Goal: Task Accomplishment & Management: Manage account settings

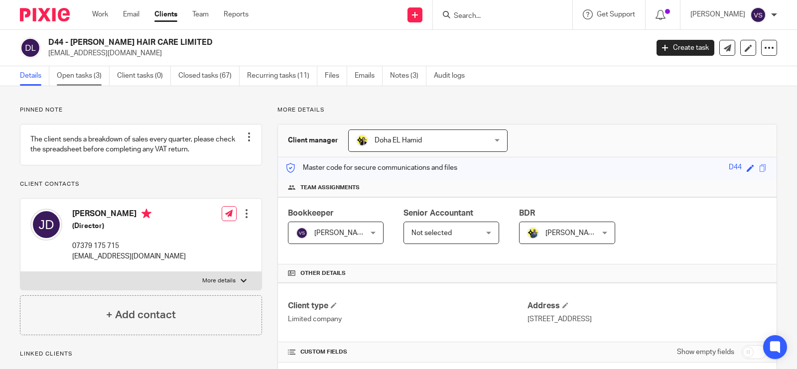
click at [90, 72] on link "Open tasks (3)" at bounding box center [83, 75] width 53 height 19
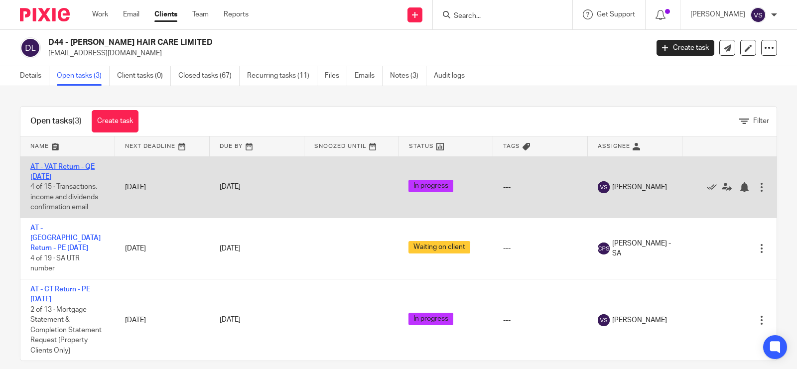
click at [70, 167] on link "AT - VAT Return - QE 31-08-2025" at bounding box center [62, 171] width 64 height 17
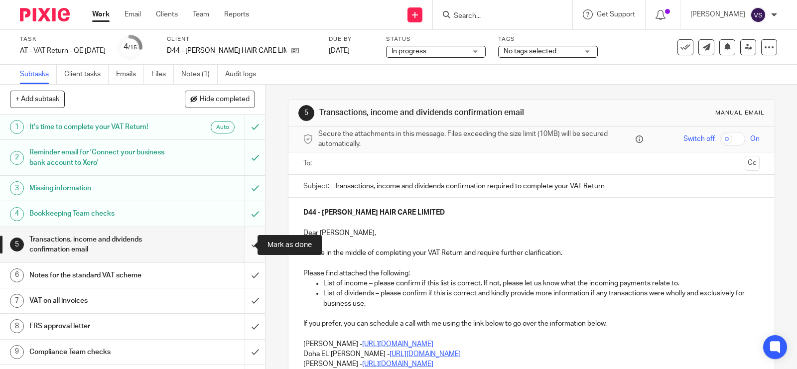
click at [245, 242] on input "submit" at bounding box center [132, 244] width 265 height 35
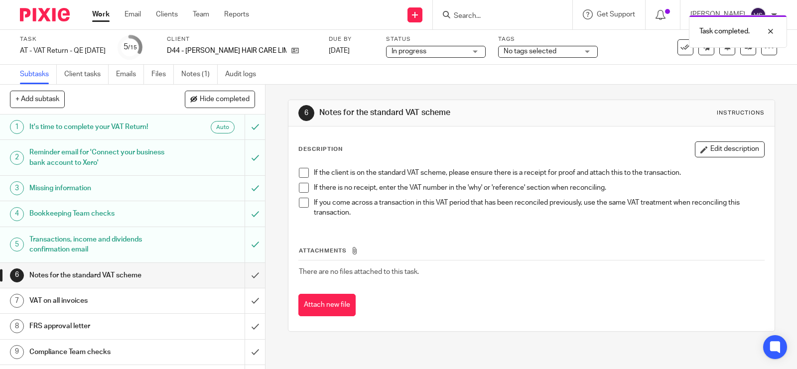
click at [299, 177] on span at bounding box center [304, 173] width 10 height 10
click at [300, 188] on span at bounding box center [304, 188] width 10 height 10
click at [301, 198] on span at bounding box center [304, 203] width 10 height 10
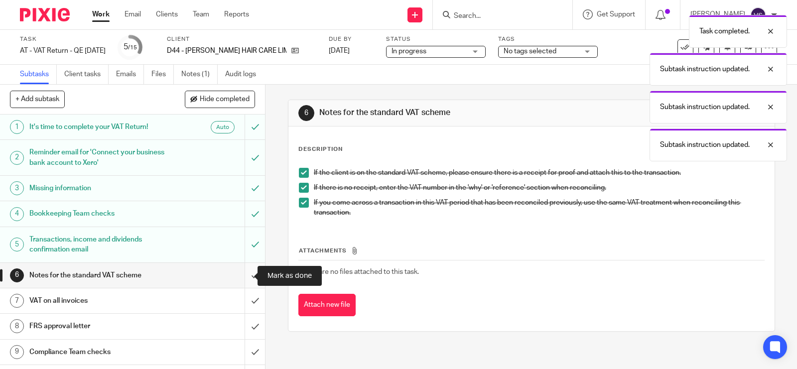
click at [245, 275] on input "submit" at bounding box center [132, 275] width 265 height 25
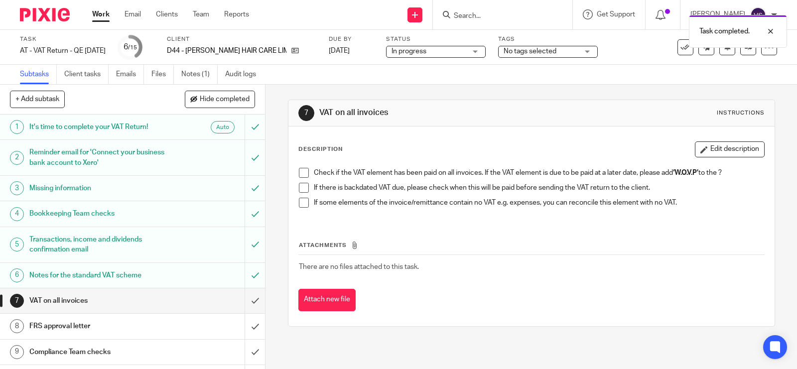
click at [300, 171] on span at bounding box center [304, 173] width 10 height 10
click at [300, 188] on span at bounding box center [304, 188] width 10 height 10
click at [299, 204] on span at bounding box center [304, 203] width 10 height 10
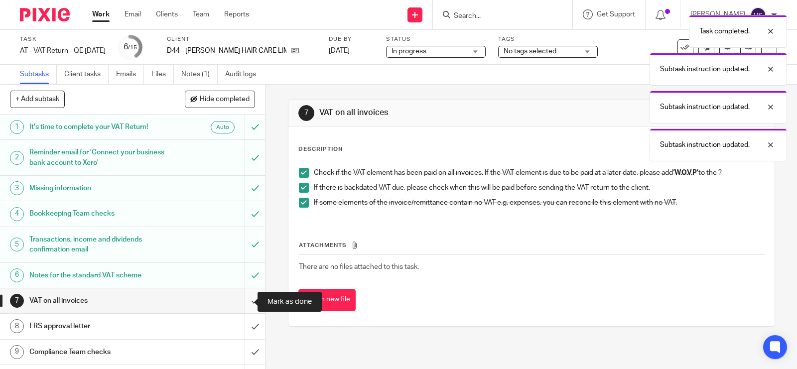
click at [245, 299] on input "submit" at bounding box center [132, 300] width 265 height 25
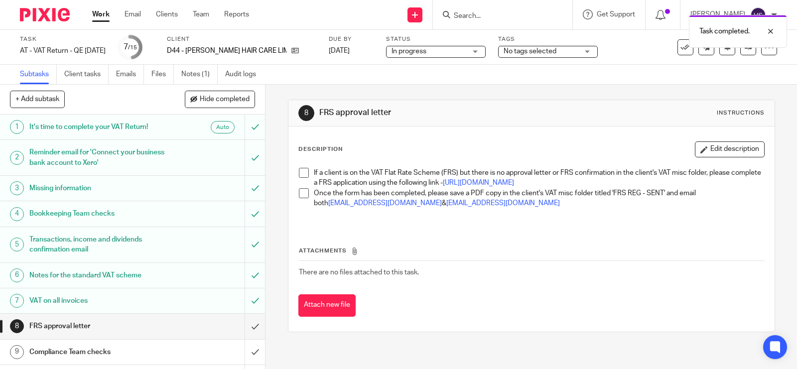
click at [301, 172] on span at bounding box center [304, 173] width 10 height 10
click at [302, 198] on span at bounding box center [304, 193] width 10 height 10
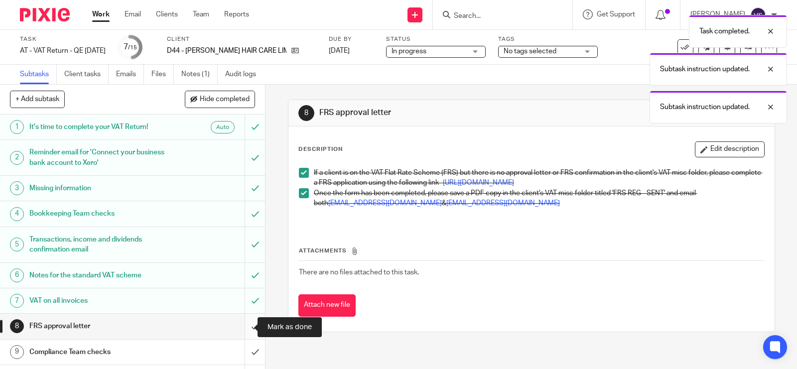
click at [239, 323] on input "submit" at bounding box center [132, 326] width 265 height 25
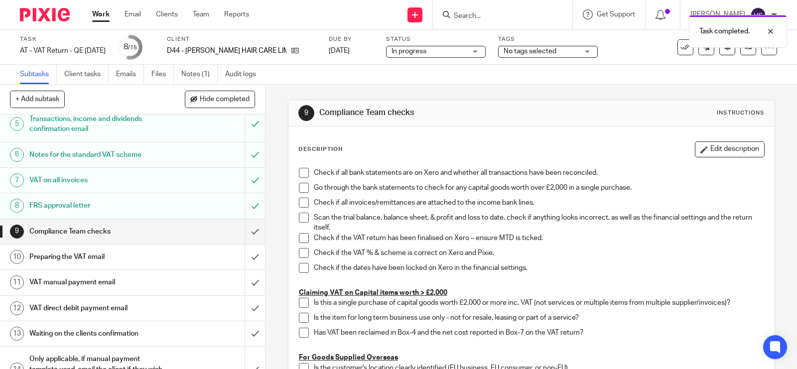
scroll to position [125, 0]
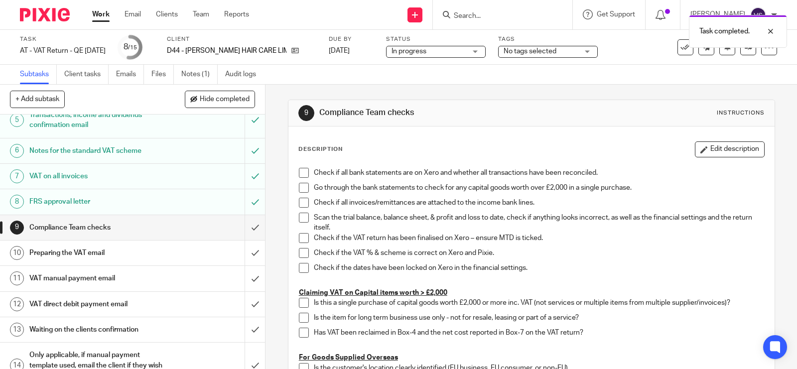
click at [419, 52] on span "In progress" at bounding box center [428, 51] width 75 height 10
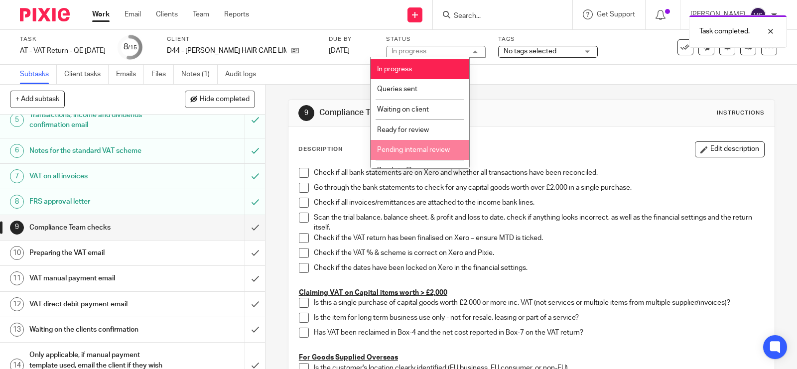
scroll to position [50, 0]
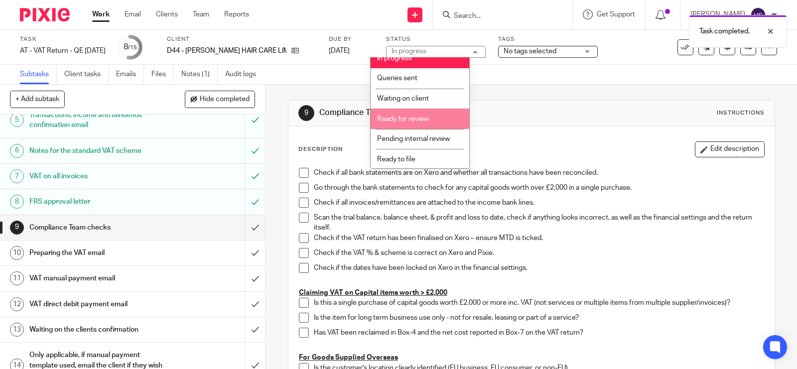
click at [436, 120] on li "Ready for review" at bounding box center [420, 119] width 99 height 20
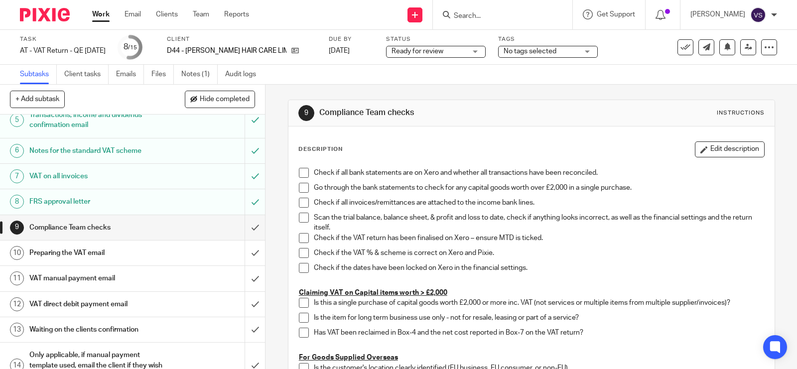
click at [745, 48] on icon at bounding box center [748, 46] width 7 height 7
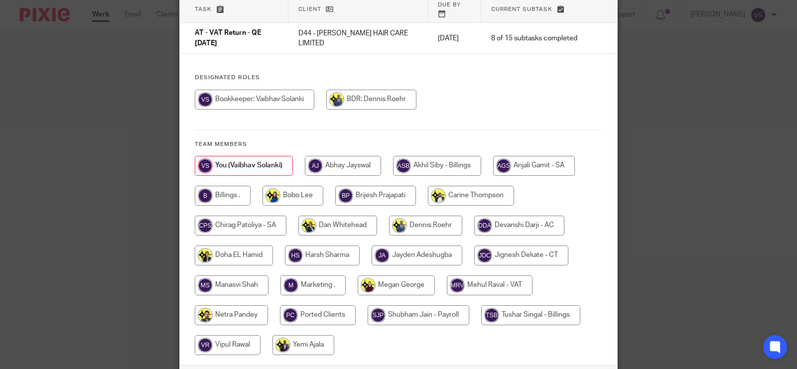
scroll to position [125, 0]
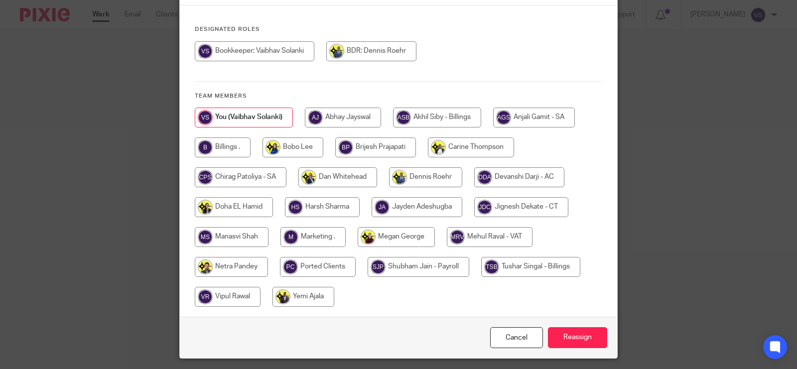
click at [495, 228] on input "radio" at bounding box center [490, 237] width 86 height 20
radio input "true"
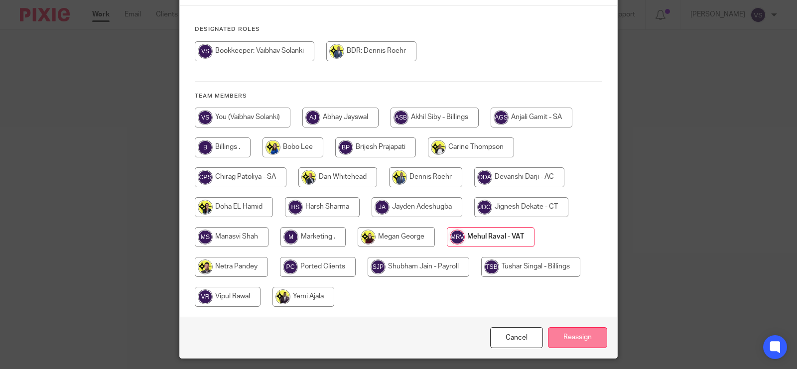
click at [568, 327] on input "Reassign" at bounding box center [577, 337] width 59 height 21
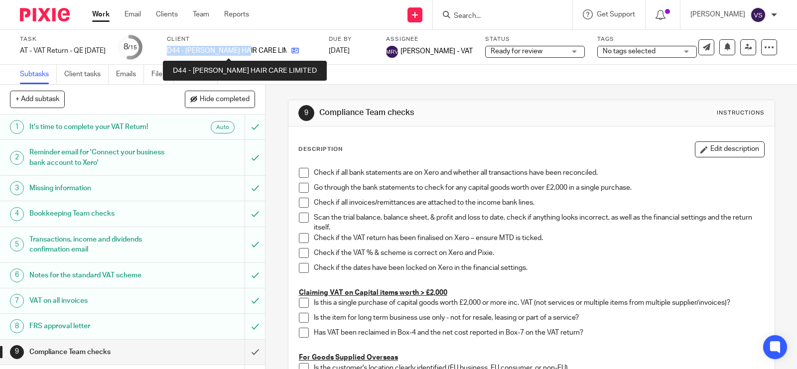
drag, startPoint x: 180, startPoint y: 48, endPoint x: 278, endPoint y: 53, distance: 98.2
click at [278, 53] on div "Task AT - VAT Return - QE 31-08-2025 Save AT - VAT Return - QE 31-08-2025 8 /15…" at bounding box center [335, 47] width 631 height 24
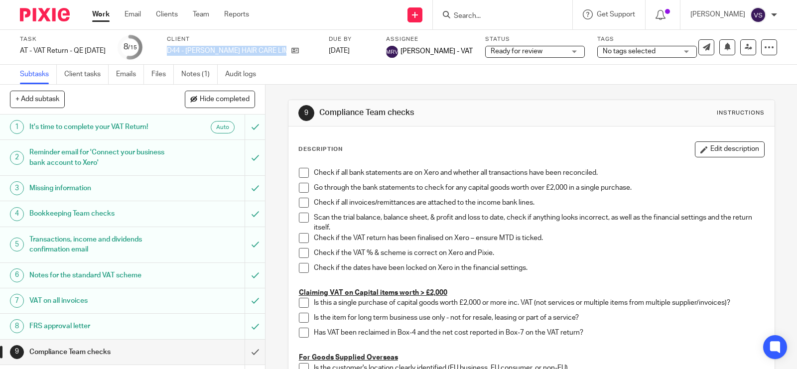
copy div "D44 - DAVIES HAIR CARE LIMITED"
click at [202, 16] on link "Team" at bounding box center [201, 14] width 16 height 10
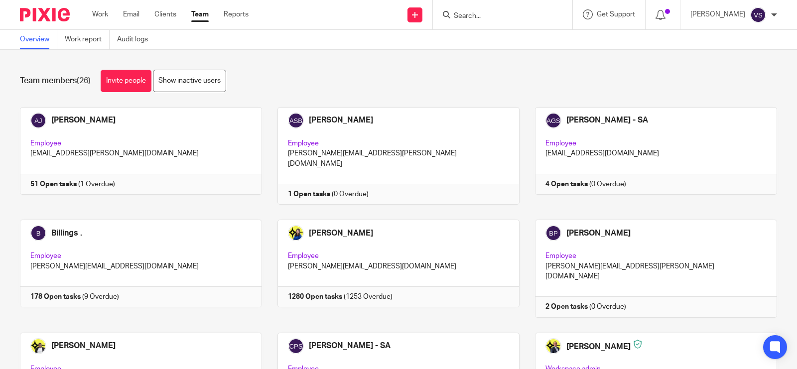
click at [367, 81] on div "Team members (26) Invite people Show inactive users" at bounding box center [398, 81] width 757 height 22
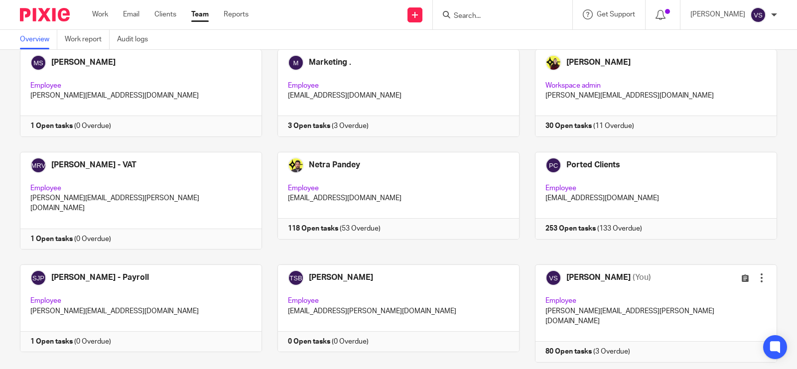
scroll to position [685, 0]
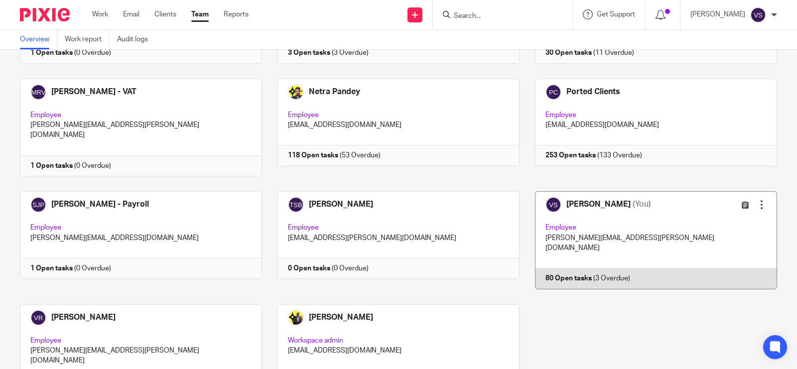
click at [624, 191] on link at bounding box center [648, 240] width 258 height 98
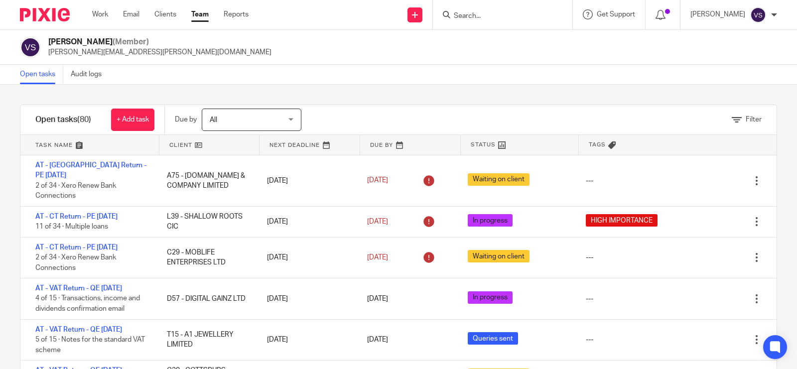
click at [396, 63] on div "Vaibhav Solanki (Member) vaibhav.solanki@confiancebizsol.com" at bounding box center [398, 47] width 797 height 35
click at [499, 9] on form at bounding box center [506, 14] width 106 height 12
click at [501, 15] on input "Search" at bounding box center [498, 16] width 90 height 9
paste input "PLATINUM TRESSES & BEAUTY LTD"
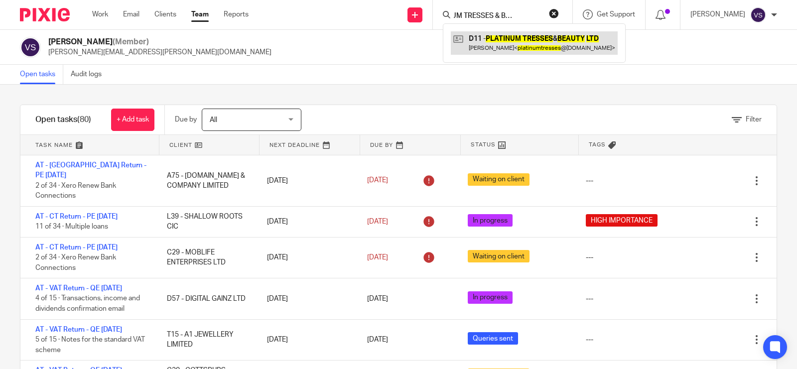
type input "PLATINUM TRESSES & BEAUTY LTD"
click at [526, 40] on link at bounding box center [534, 42] width 167 height 23
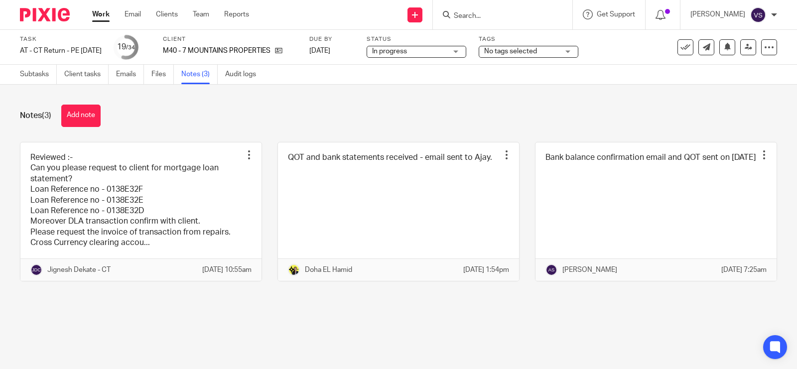
click at [213, 185] on link at bounding box center [140, 211] width 241 height 138
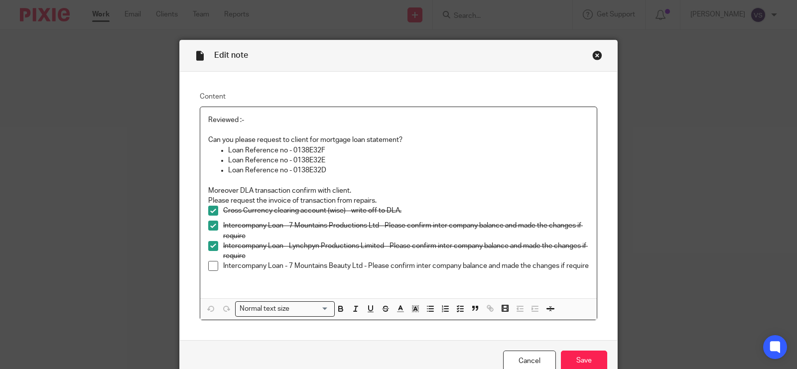
click at [594, 55] on div "Close this dialog window" at bounding box center [597, 55] width 10 height 10
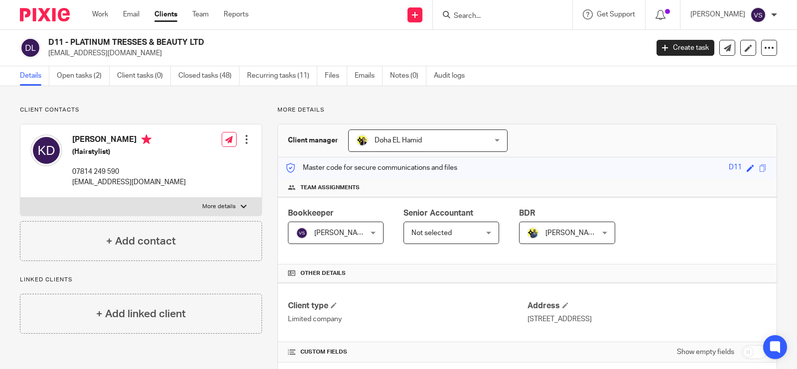
click at [505, 19] on input "Search" at bounding box center [498, 16] width 90 height 9
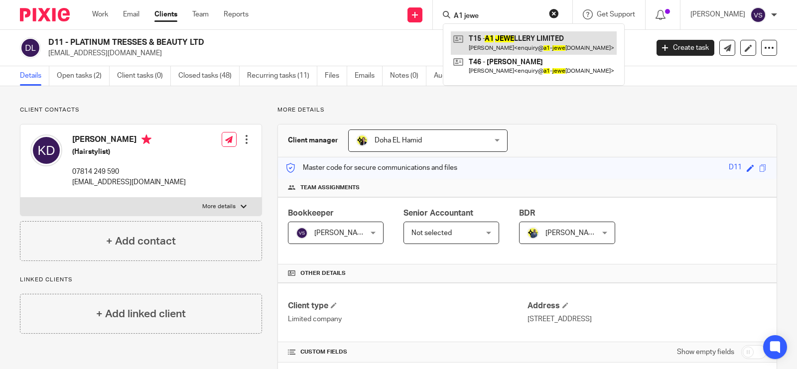
type input "A1 jewe"
click at [518, 47] on link at bounding box center [534, 42] width 166 height 23
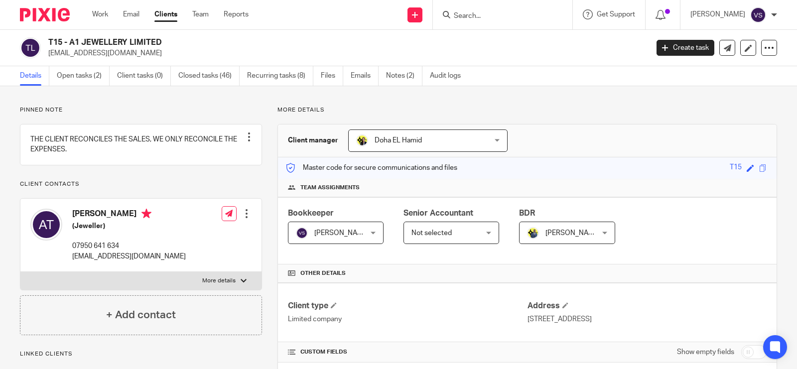
click at [91, 86] on div "Details Open tasks (2) Client tasks (0) Closed tasks (46) Recurring tasks (8) F…" at bounding box center [398, 76] width 797 height 20
click at [78, 76] on link "Open tasks (2)" at bounding box center [83, 75] width 53 height 19
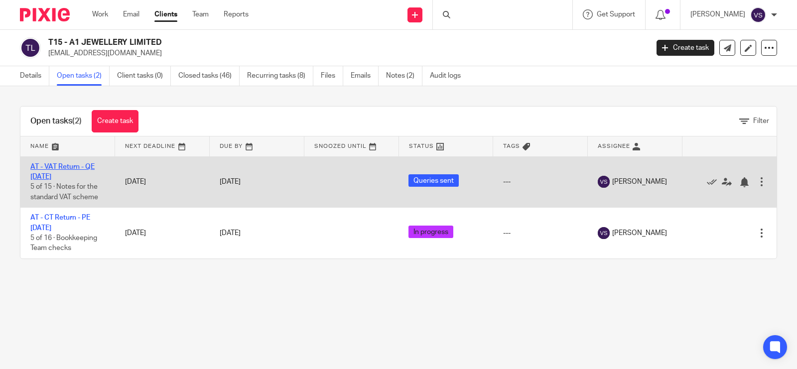
click at [66, 168] on link "AT - VAT Return - QE 31-08-2025" at bounding box center [62, 171] width 64 height 17
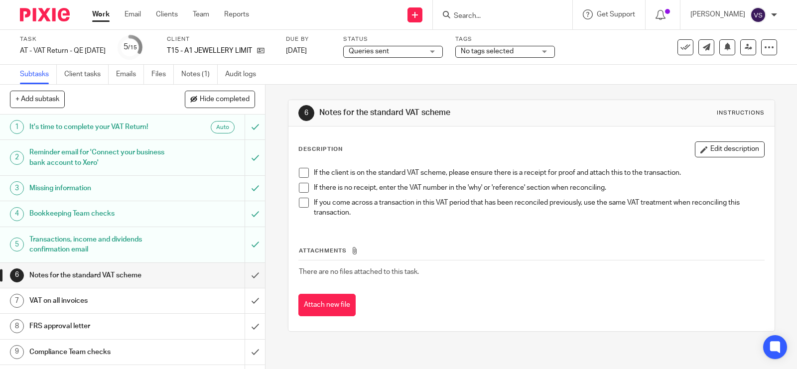
click at [506, 16] on input "Search" at bounding box center [498, 16] width 90 height 9
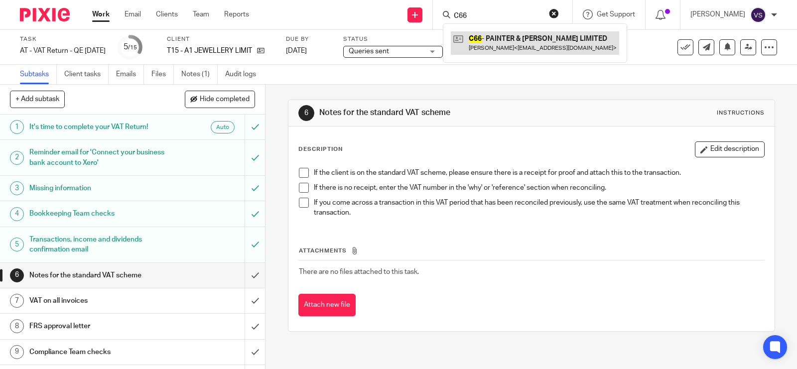
type input "C66"
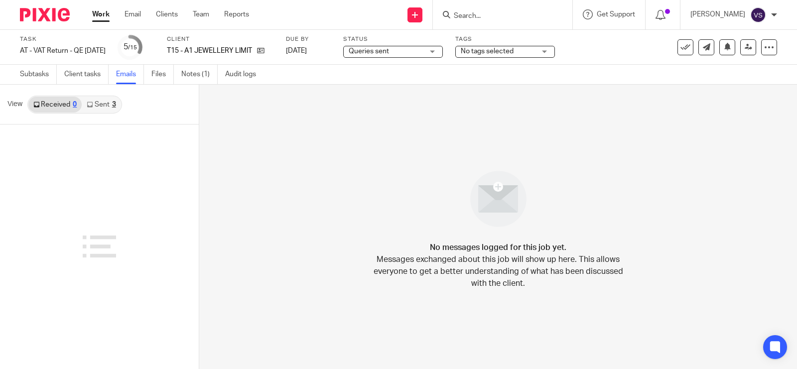
drag, startPoint x: 0, startPoint y: 0, endPoint x: 100, endPoint y: 103, distance: 143.0
click at [100, 103] on link "Sent 3" at bounding box center [101, 105] width 39 height 16
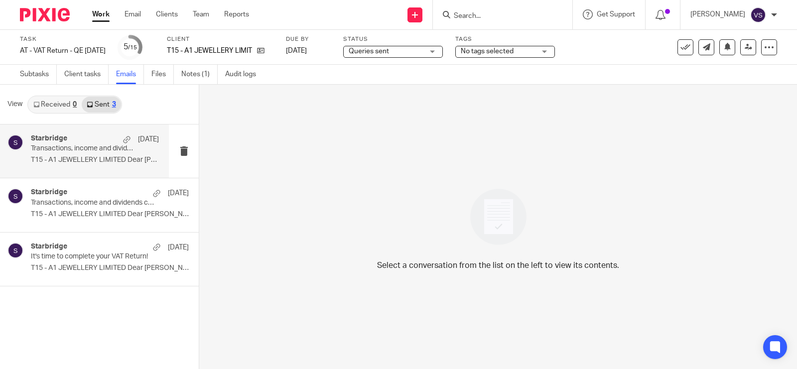
click at [98, 152] on p "Transactions, income and dividends confirmation required to complete your VAT R…" at bounding box center [82, 148] width 103 height 8
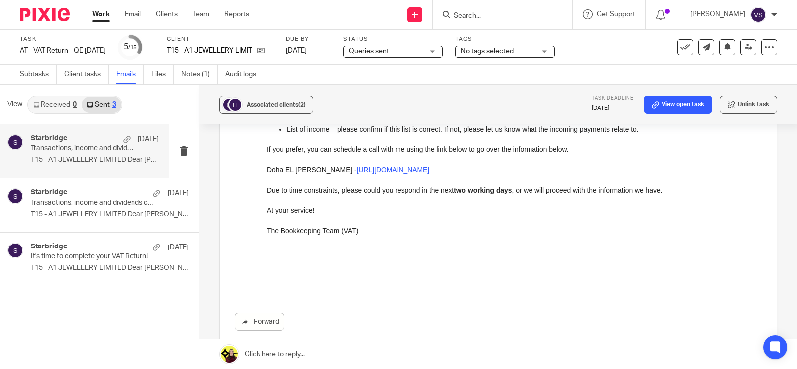
scroll to position [342, 0]
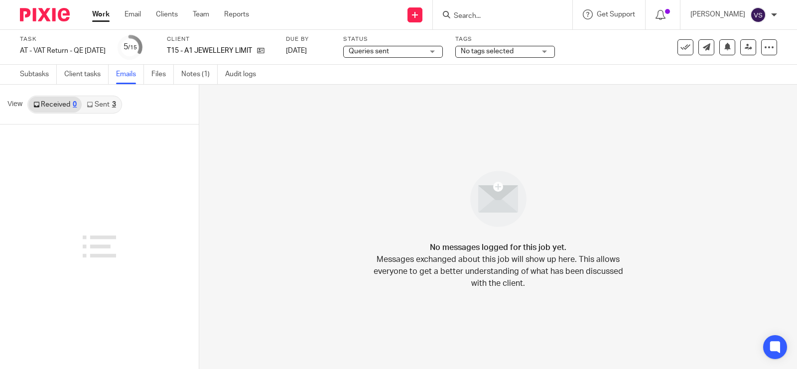
click at [104, 104] on link "Sent 3" at bounding box center [101, 105] width 39 height 16
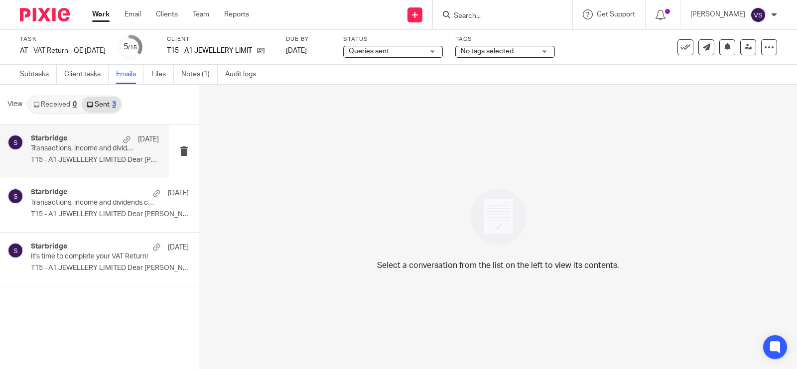
click at [92, 167] on div "Starbridge 12 Sep Transactions, income and dividends confirmation required to c…" at bounding box center [95, 150] width 128 height 33
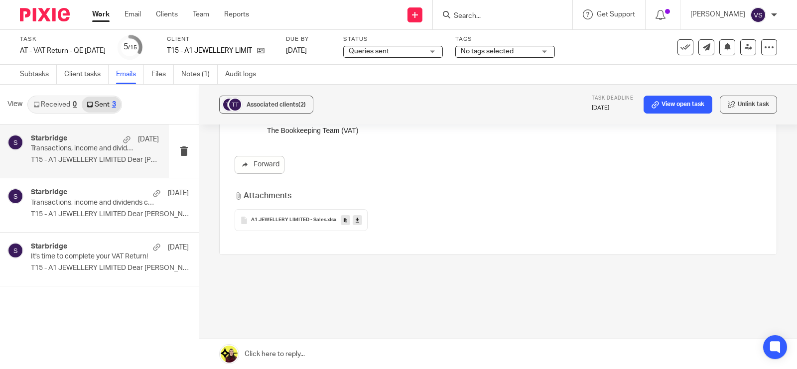
scroll to position [285, 0]
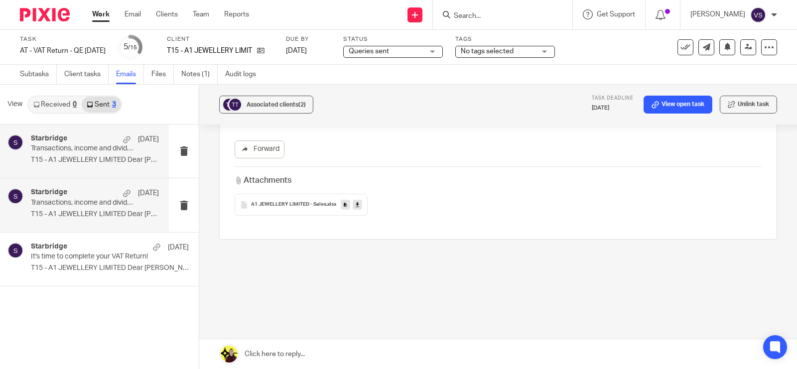
click at [80, 203] on p "Transactions, income and dividends confirmation required to complete your VAT R…" at bounding box center [82, 203] width 103 height 8
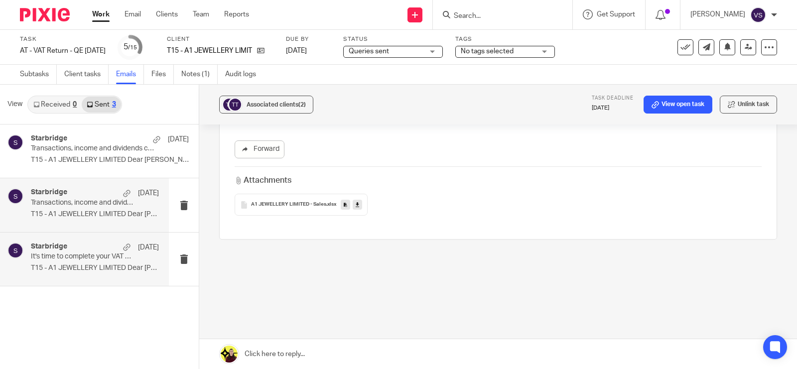
click at [70, 256] on p "It's time to complete your VAT Return!" at bounding box center [82, 257] width 103 height 8
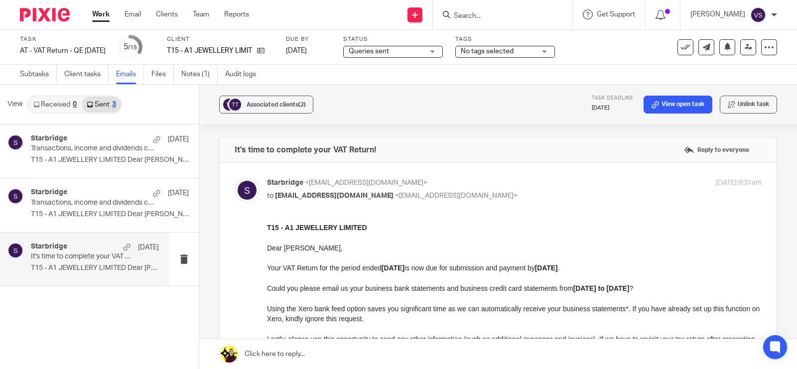
scroll to position [0, 0]
click at [67, 212] on p "T15 - A1 JEWELLERY LIMITED Dear Alexander, ..." at bounding box center [95, 214] width 128 height 8
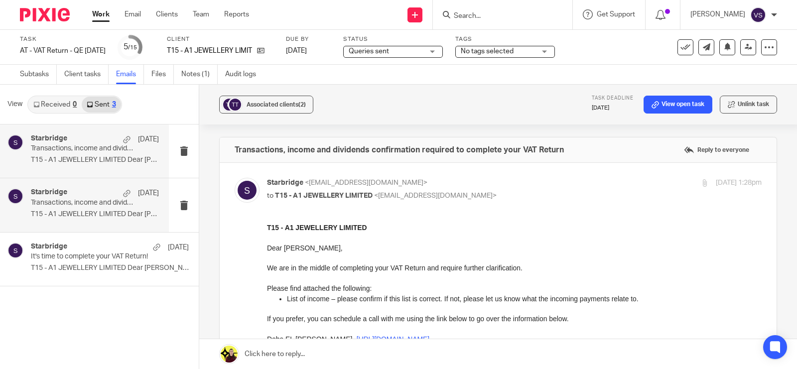
click at [88, 143] on div "Starbridge 12 Sep" at bounding box center [95, 139] width 128 height 10
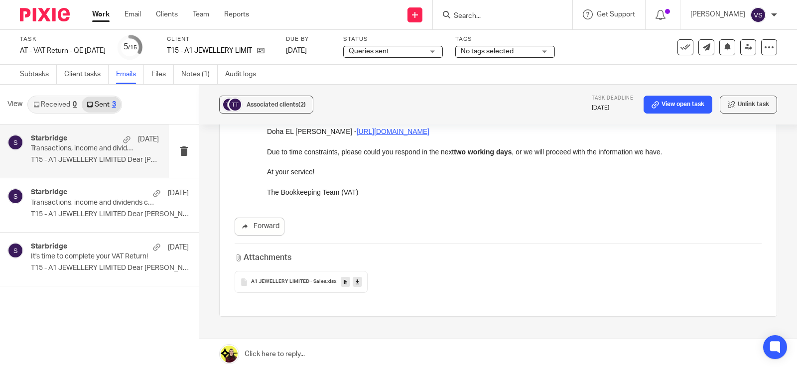
scroll to position [187, 0]
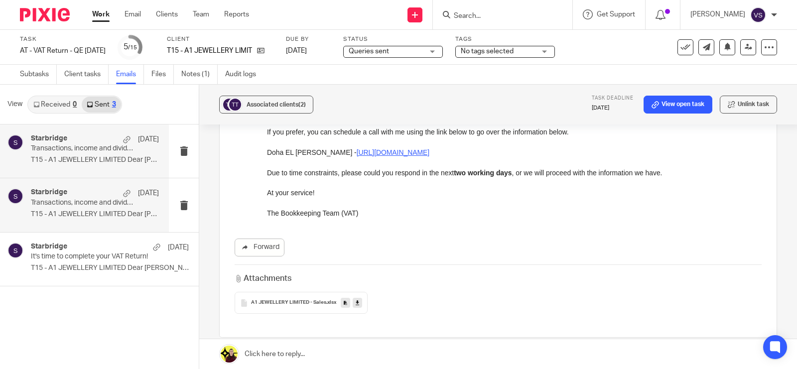
click at [98, 204] on p "Transactions, income and dividends confirmation required to complete your VAT R…" at bounding box center [82, 203] width 103 height 8
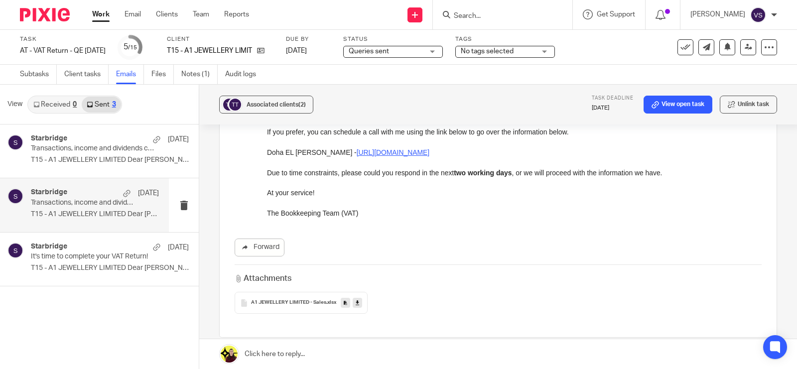
scroll to position [0, 0]
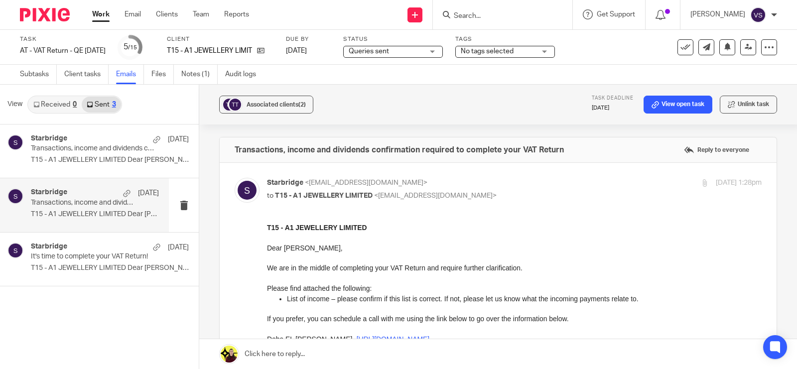
click at [74, 103] on div "0" at bounding box center [75, 104] width 4 height 7
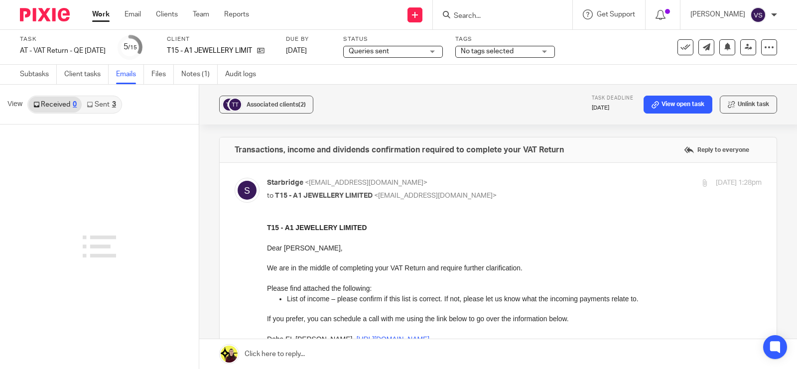
click at [106, 100] on link "Sent 3" at bounding box center [101, 105] width 39 height 16
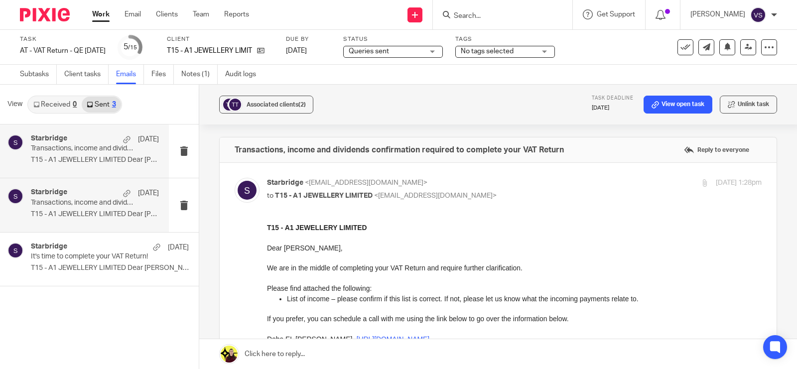
click at [103, 157] on p "T15 - A1 JEWELLERY LIMITED Dear Alexander, ..." at bounding box center [95, 160] width 128 height 8
click at [90, 148] on p "Transactions, income and dividends confirmation required to complete your VAT R…" at bounding box center [82, 148] width 103 height 8
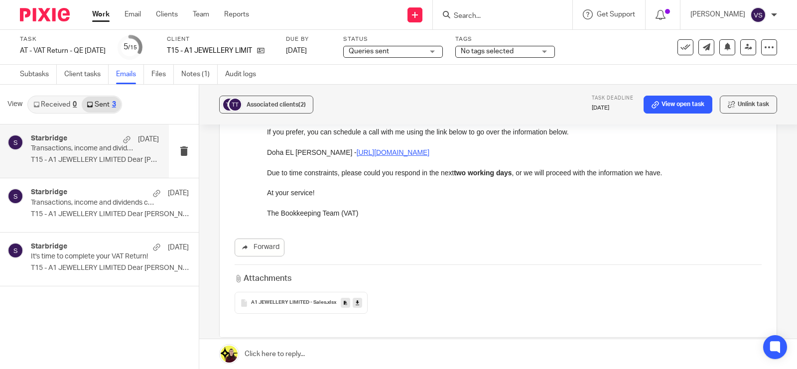
scroll to position [285, 0]
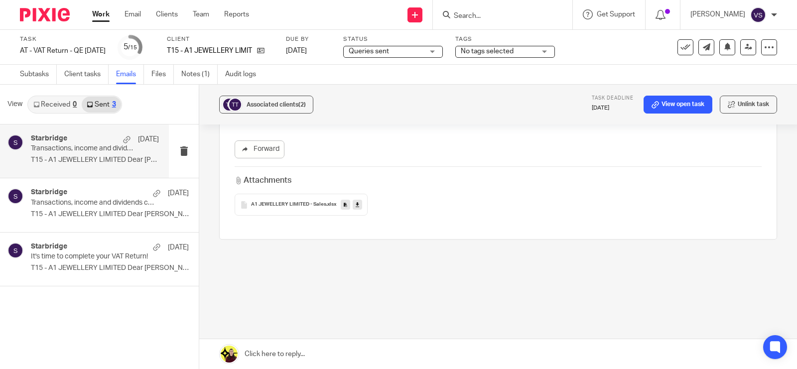
click at [399, 111] on div "Associated clients (2) Task deadline 1 Oct 2025 View open task Unlink task" at bounding box center [498, 105] width 598 height 40
click at [357, 205] on icon at bounding box center [357, 204] width 3 height 7
click at [453, 95] on div "Associated clients (2) Task deadline 1 Oct 2025 View open task Unlink task" at bounding box center [498, 105] width 598 height 40
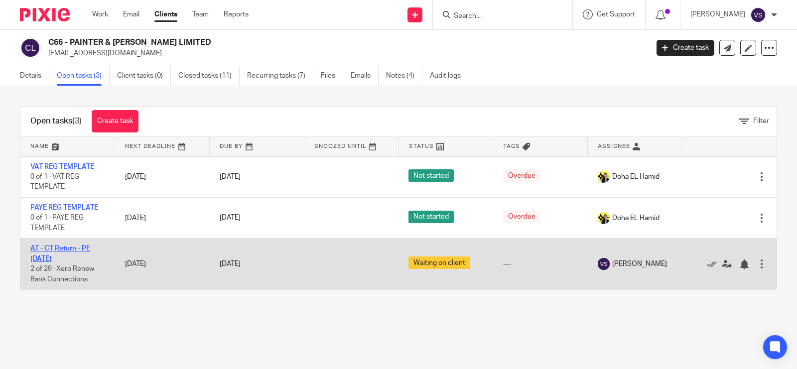
click at [74, 248] on link "AT - CT Return - PE [DATE]" at bounding box center [60, 253] width 60 height 17
